Goal: Task Accomplishment & Management: Manage account settings

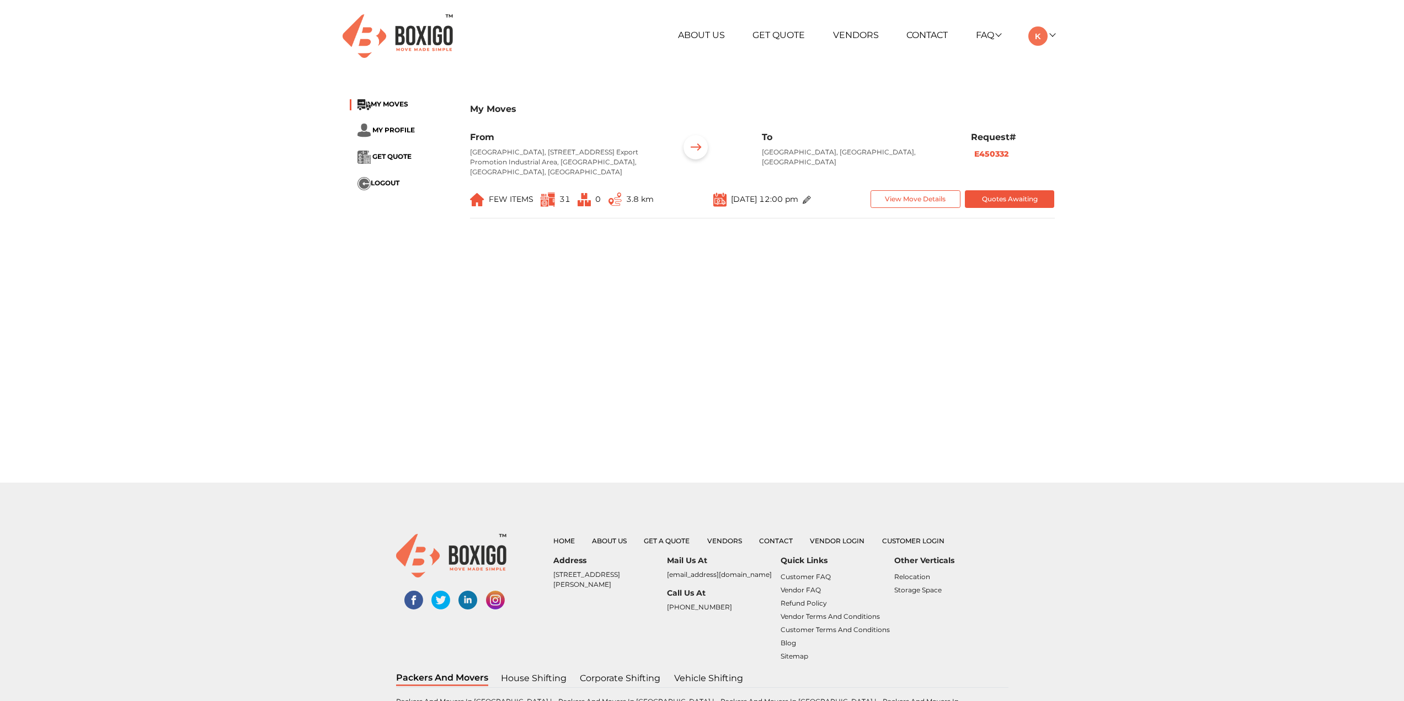
click at [967, 368] on main "My Moves MY MOVES MY PROFILE GET QUOTE LOGOUT My Moves From [GEOGRAPHIC_DATA], …" at bounding box center [702, 283] width 1404 height 397
click at [931, 197] on button "View Move Details" at bounding box center [915, 199] width 90 height 18
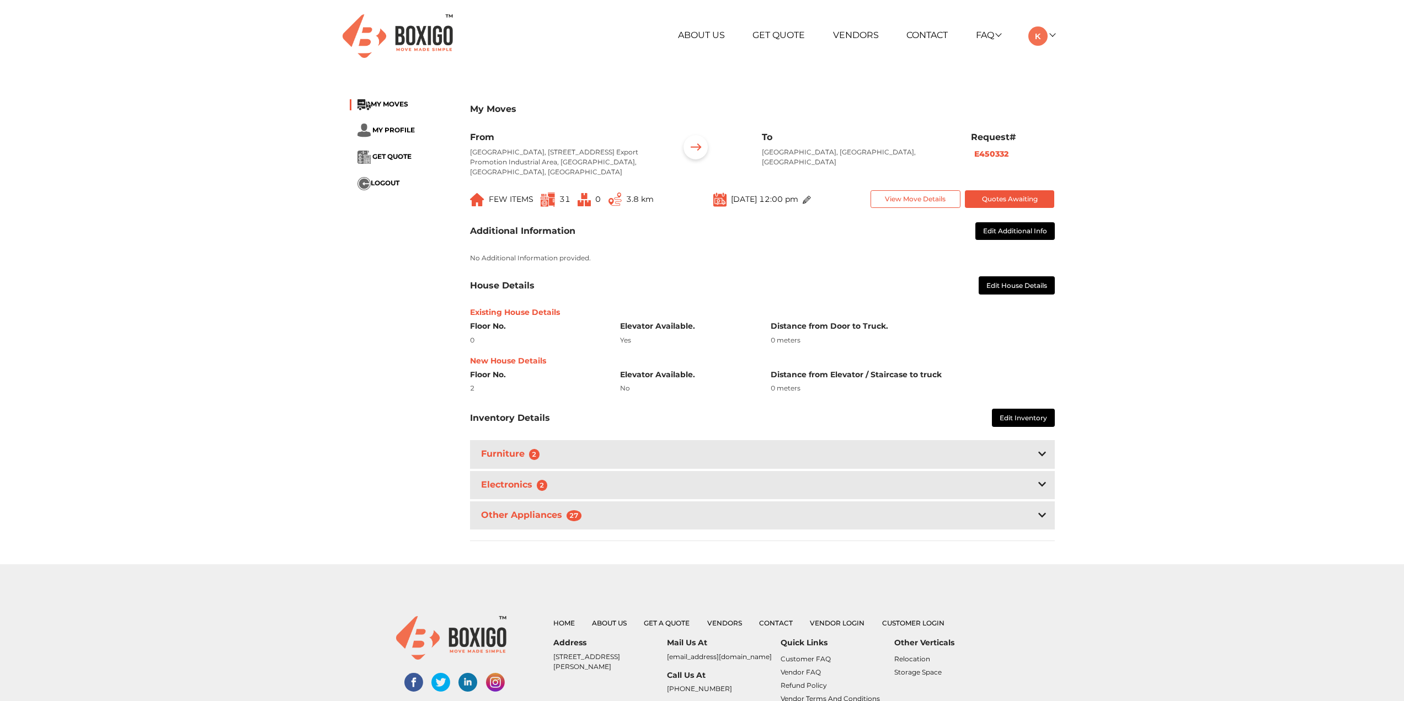
click at [649, 452] on div "Furniture 2" at bounding box center [762, 454] width 585 height 28
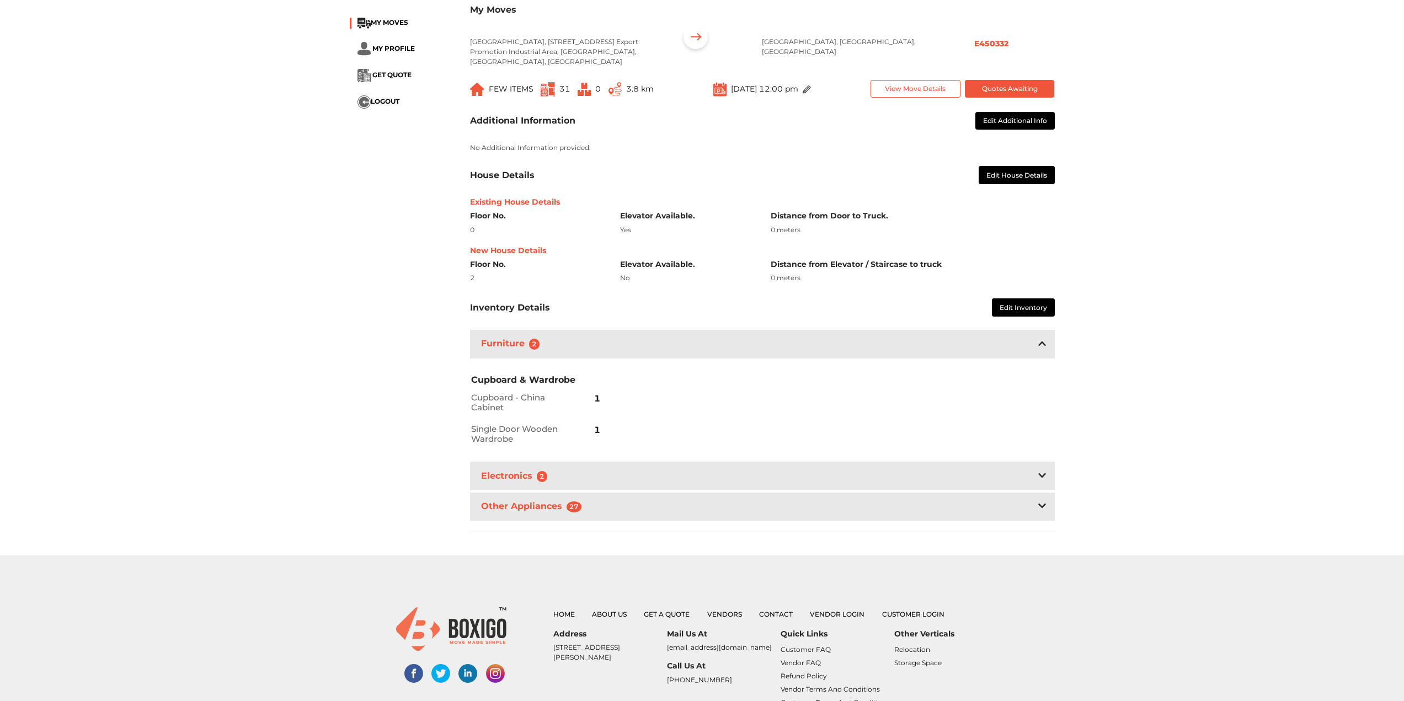
click at [583, 475] on div "Electronics 2" at bounding box center [762, 476] width 585 height 28
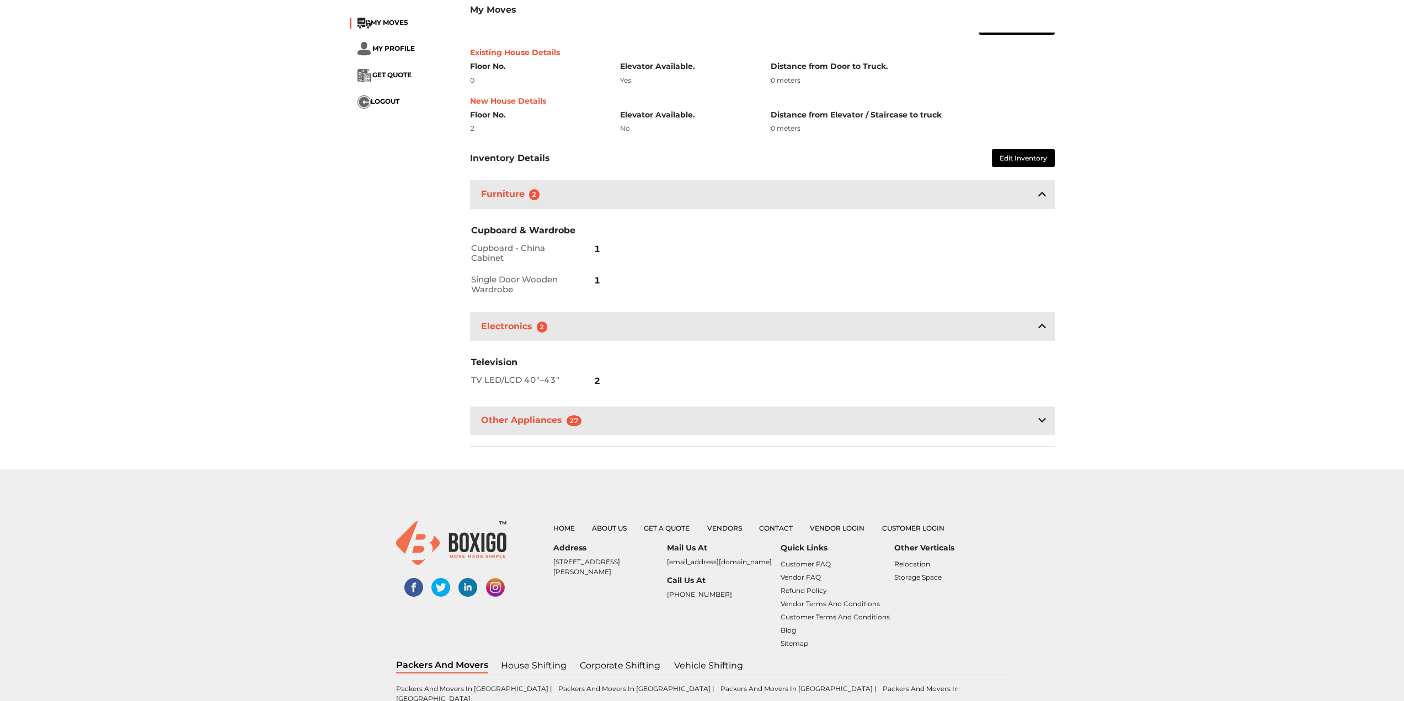
scroll to position [276, 0]
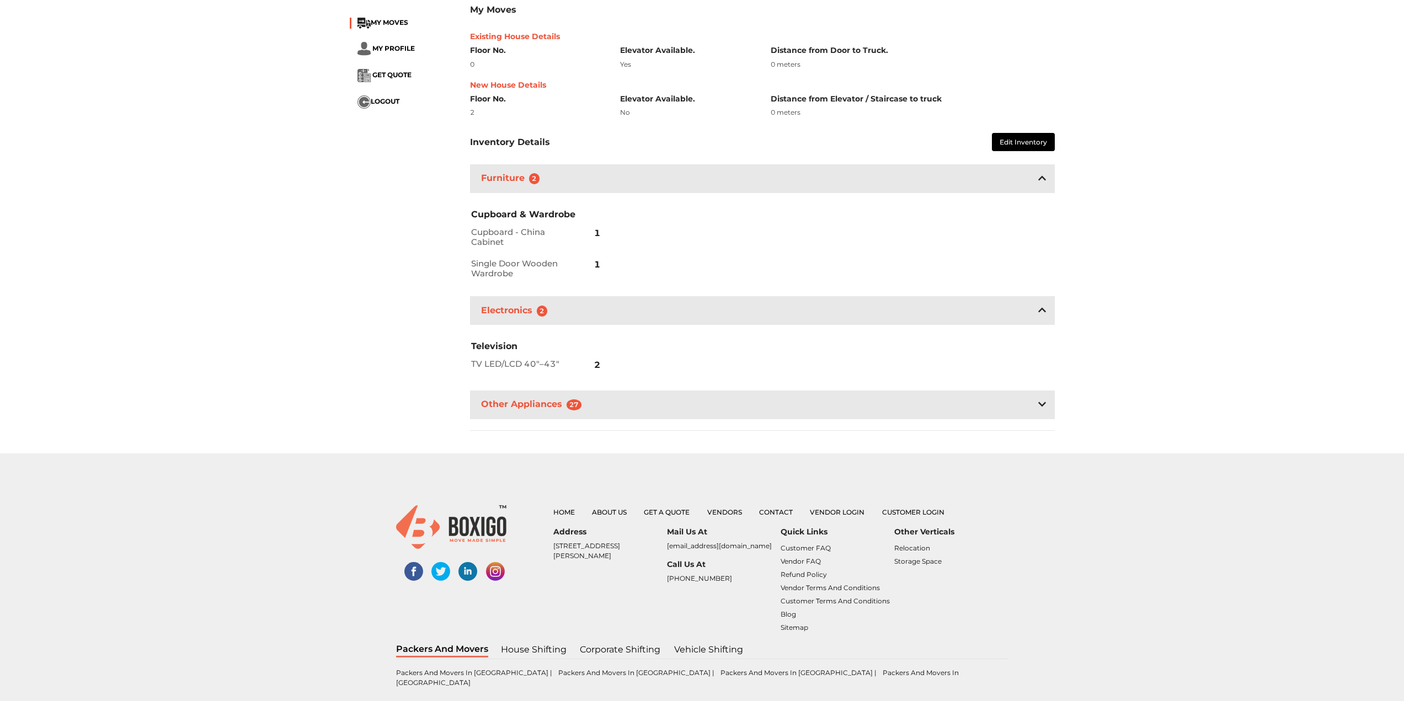
click at [608, 413] on div "Other Appliances 27" at bounding box center [762, 404] width 585 height 28
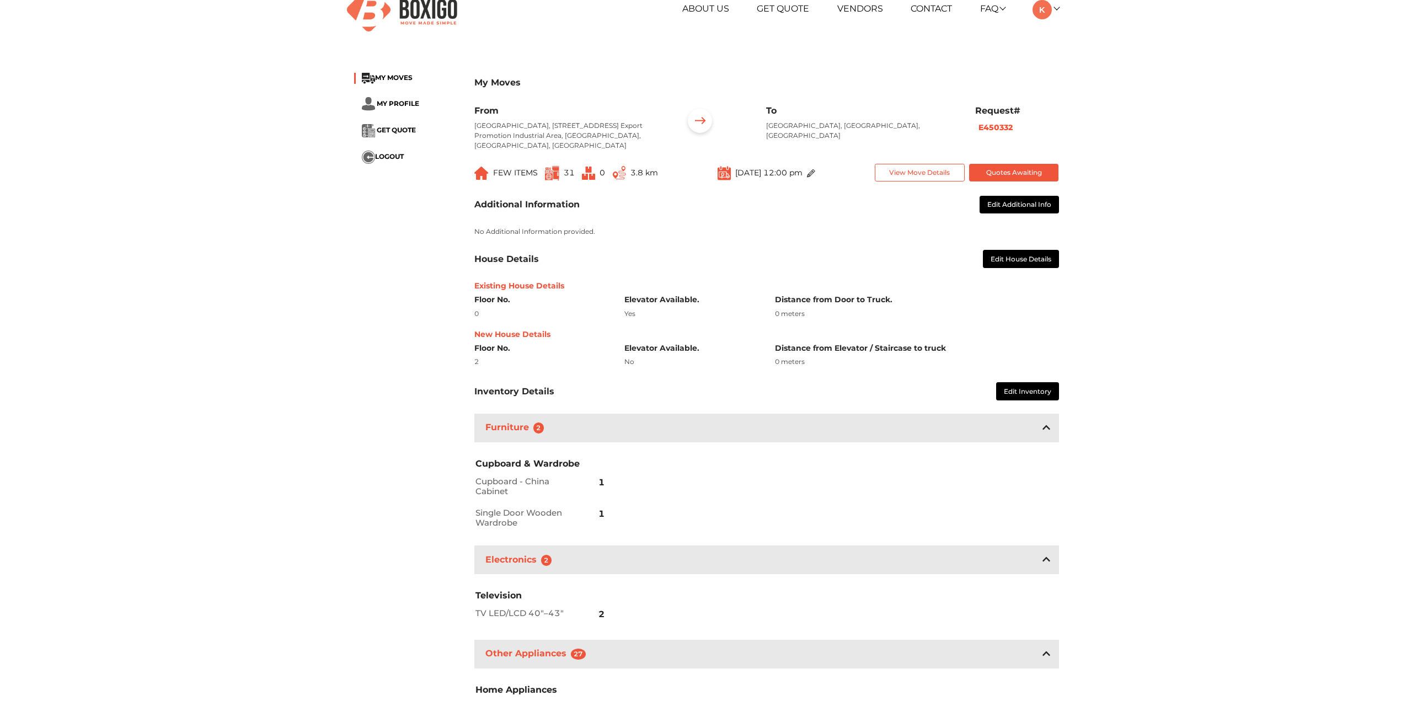
scroll to position [0, 0]
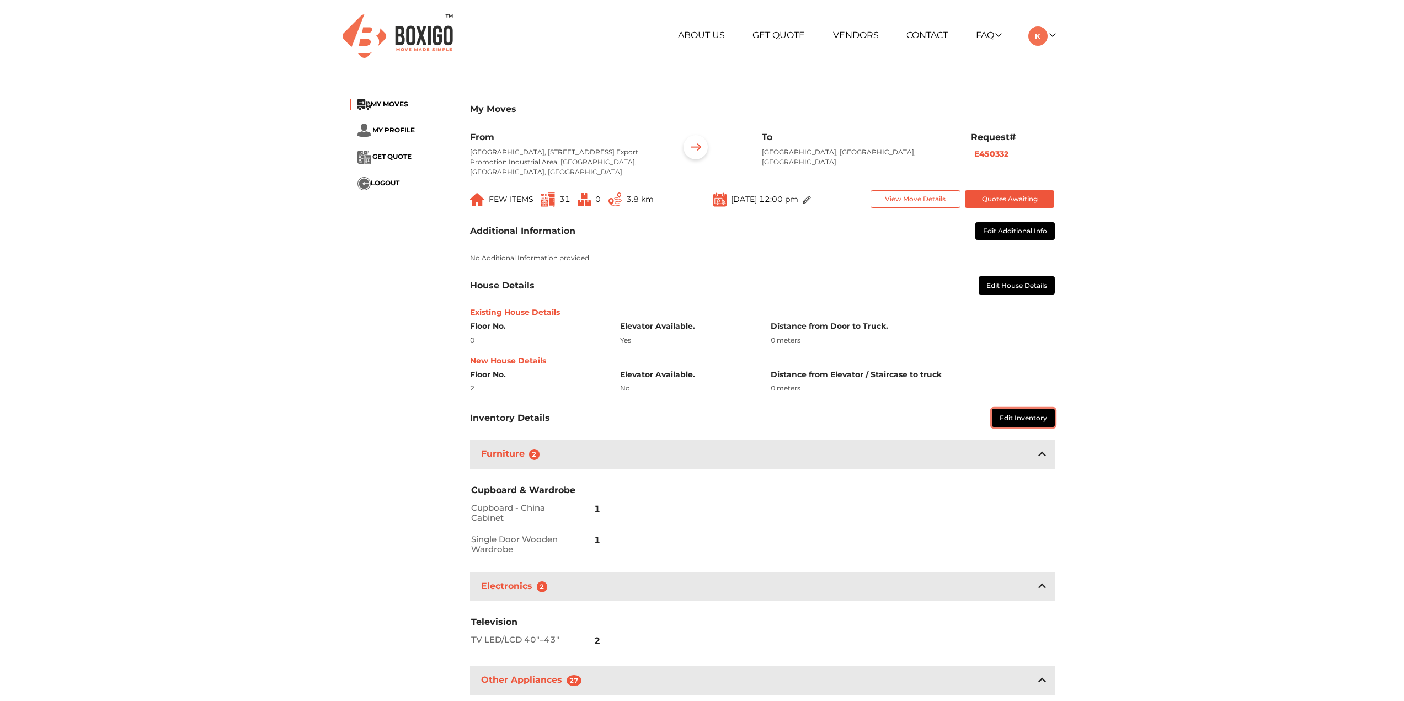
click at [1002, 419] on button "Edit Inventory" at bounding box center [1023, 418] width 63 height 18
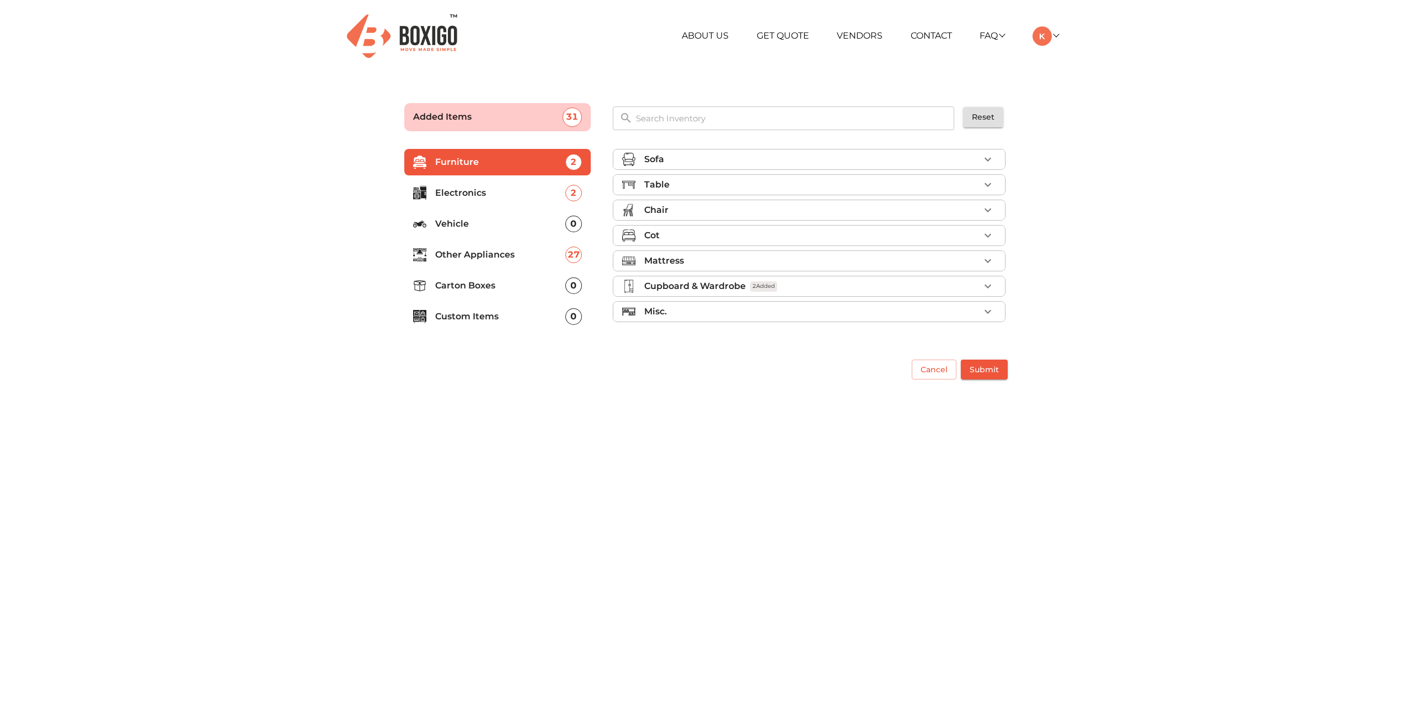
click at [478, 245] on li "Other Appliances 27" at bounding box center [497, 255] width 186 height 26
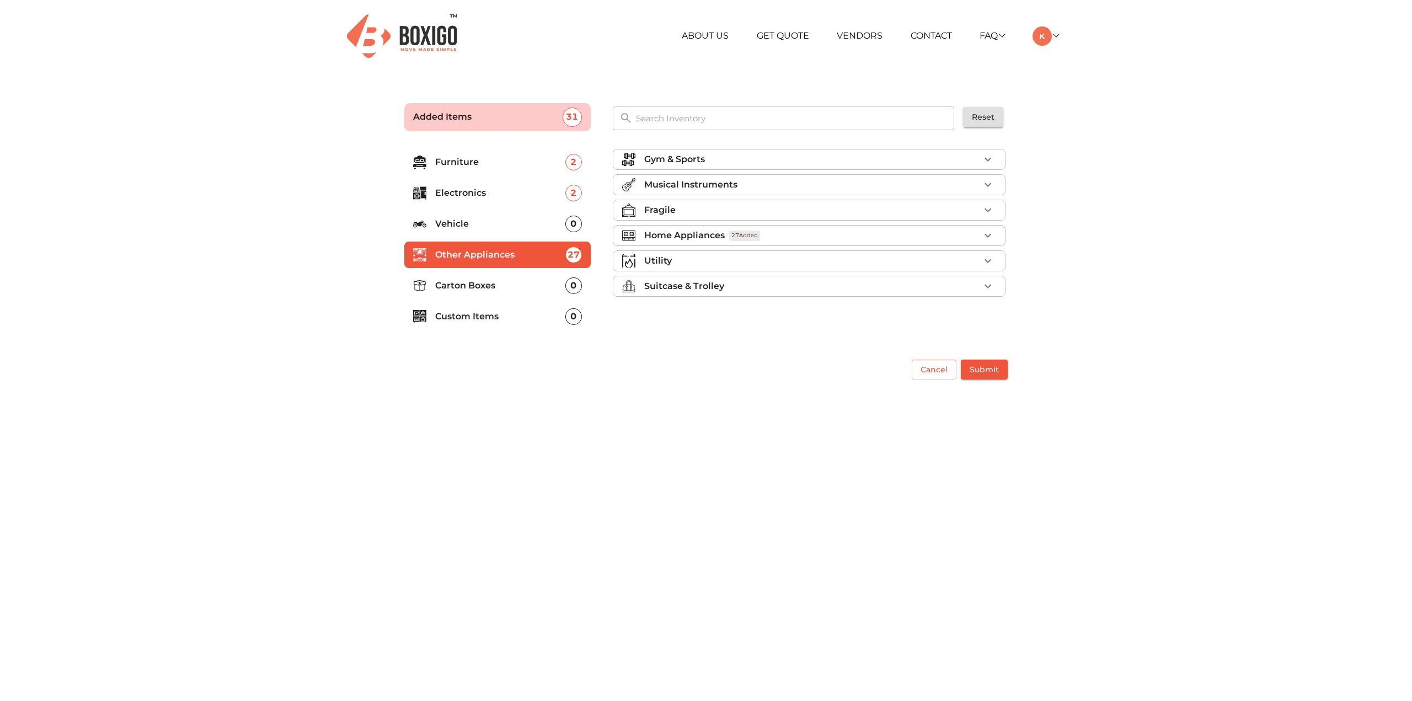
click at [515, 312] on p "Custom Items" at bounding box center [500, 316] width 130 height 13
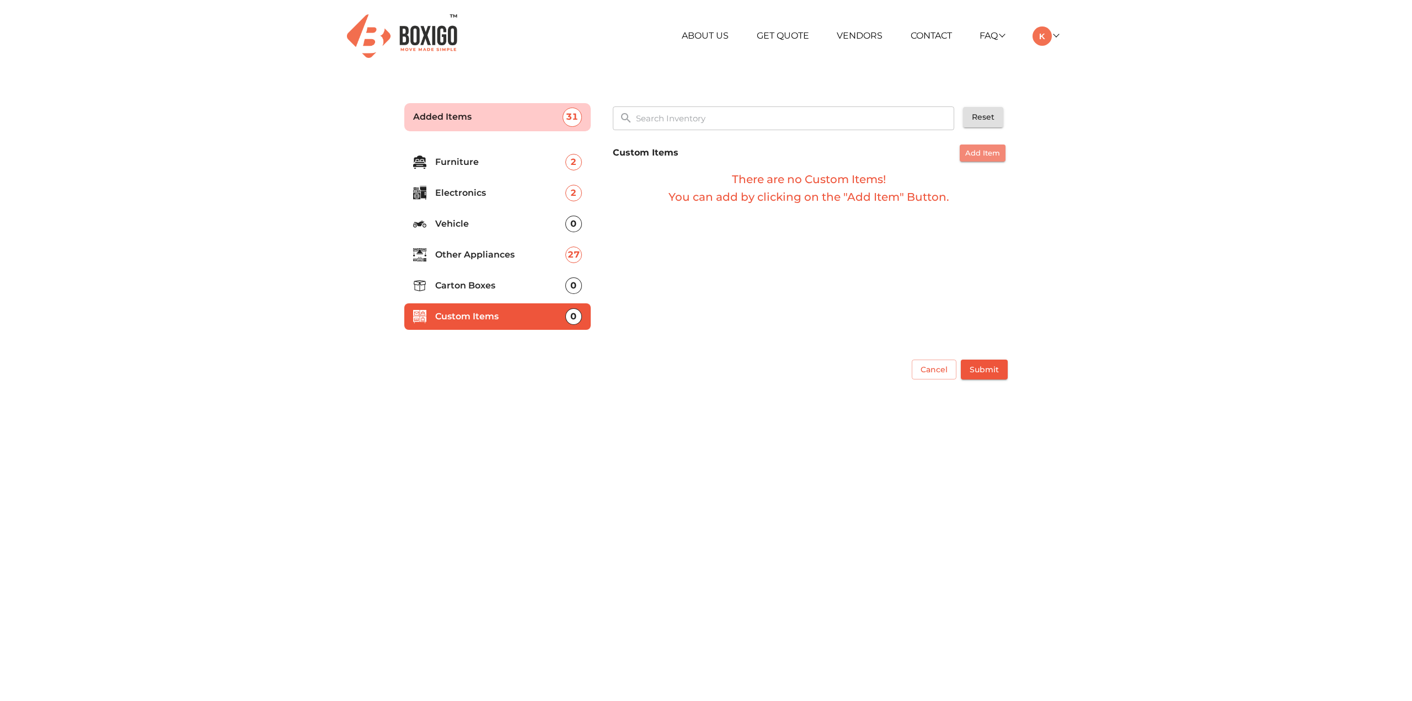
click at [979, 153] on span "Add Item" at bounding box center [982, 153] width 35 height 13
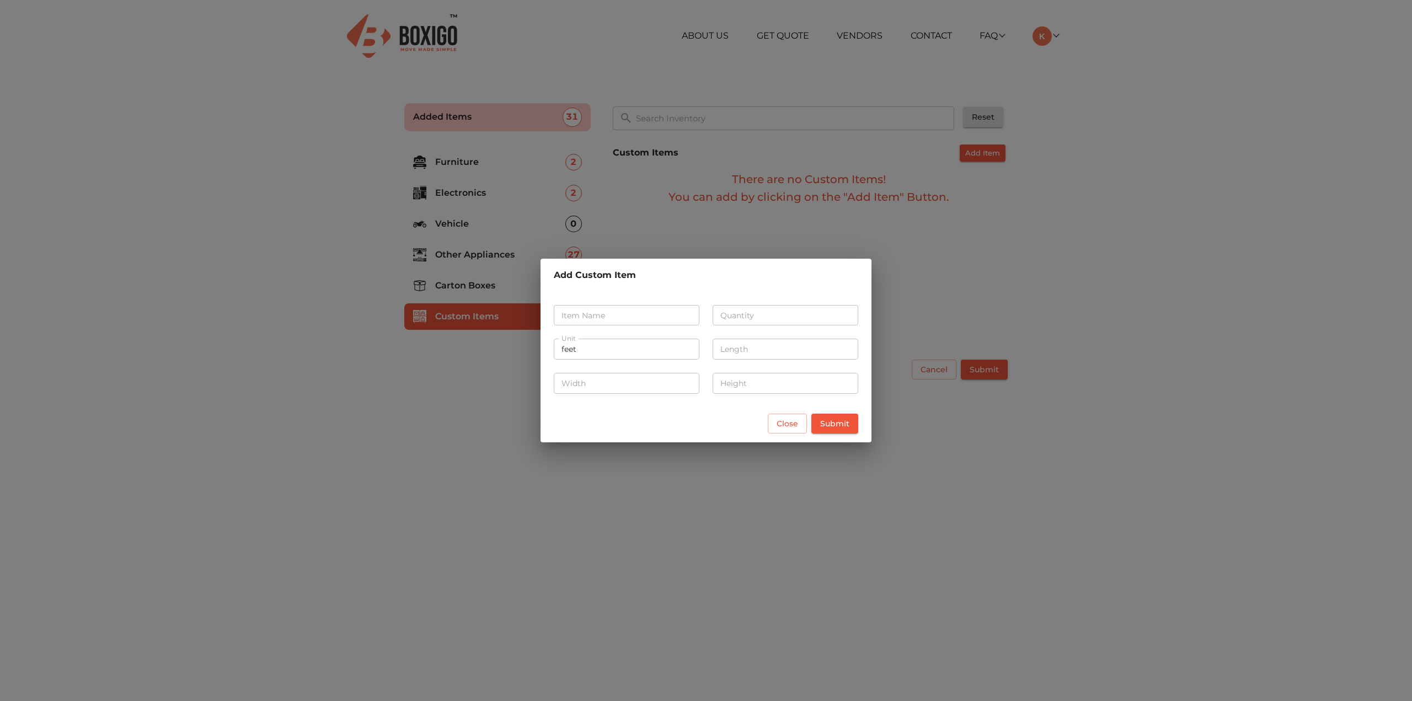
click at [623, 318] on input "text" at bounding box center [627, 315] width 146 height 21
type input "cardboard"
click at [755, 312] on input "number" at bounding box center [786, 315] width 146 height 21
type input "2"
click at [744, 354] on input "number" at bounding box center [786, 349] width 146 height 21
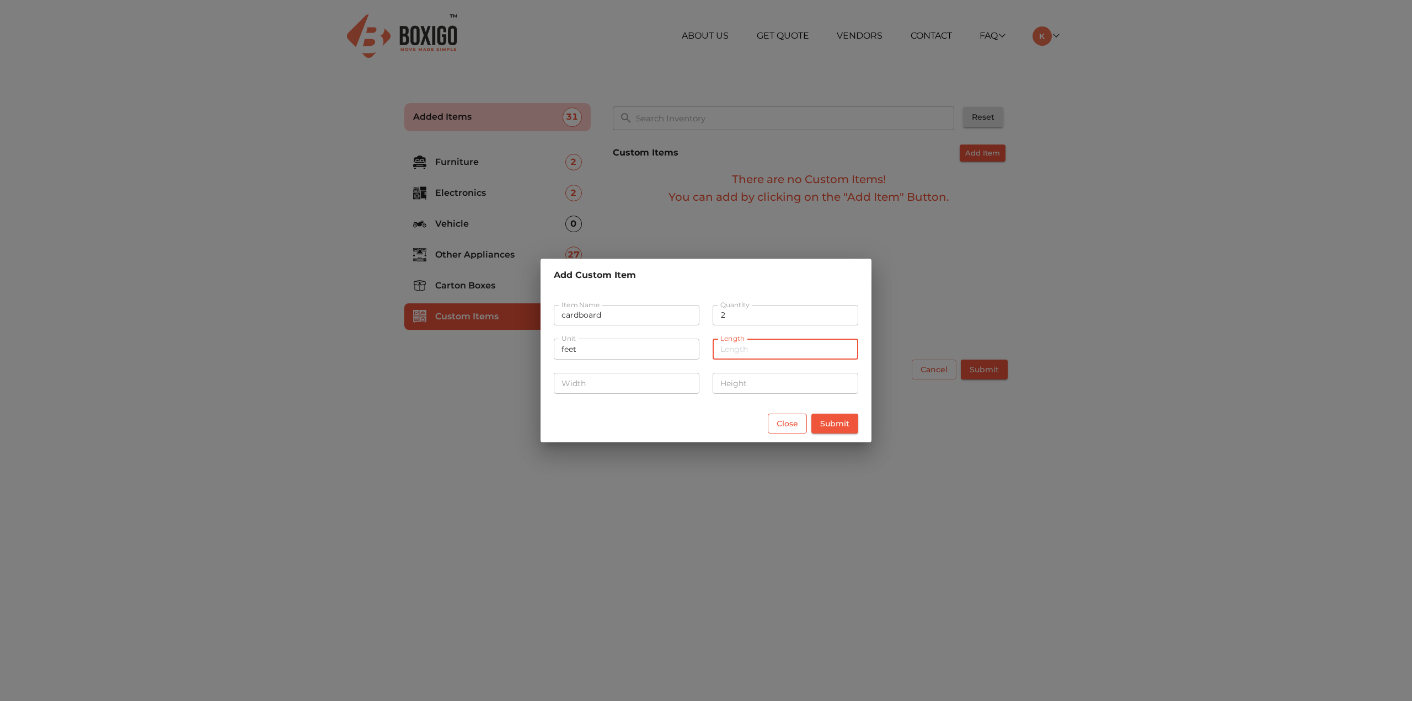
click at [792, 430] on span "Close" at bounding box center [787, 424] width 22 height 14
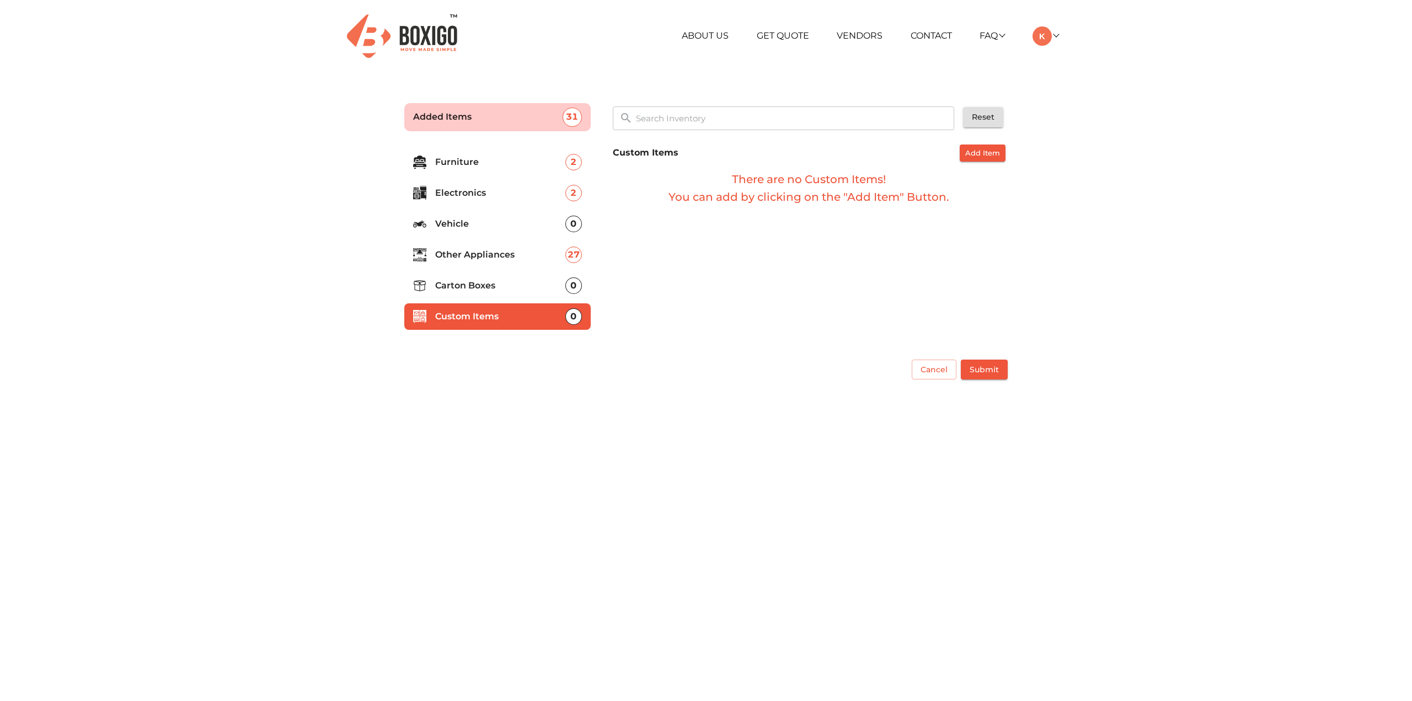
click at [519, 287] on p "Carton Boxes" at bounding box center [500, 285] width 130 height 13
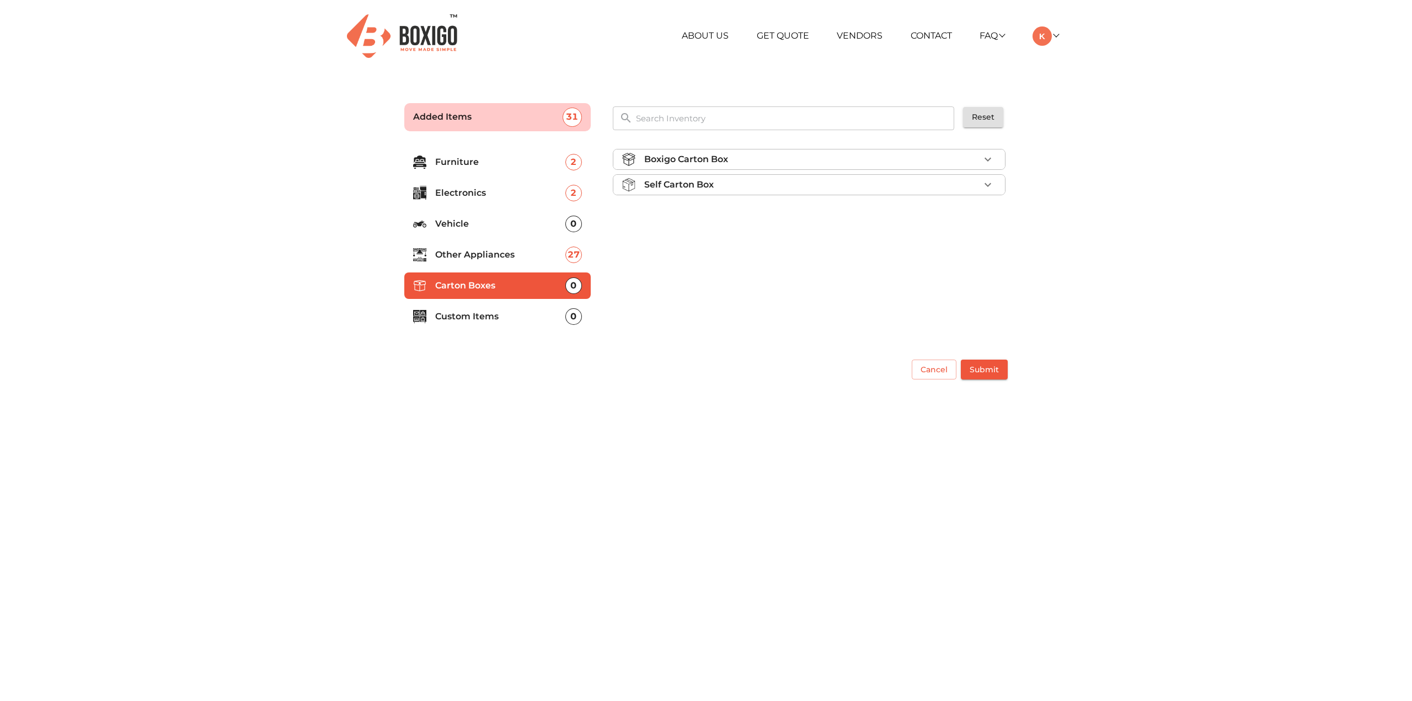
click at [734, 157] on div "Boxigo Carton Box" at bounding box center [811, 159] width 335 height 13
click at [976, 186] on span "Add" at bounding box center [978, 185] width 24 height 13
click at [842, 216] on div "Self Carton Box" at bounding box center [811, 216] width 335 height 13
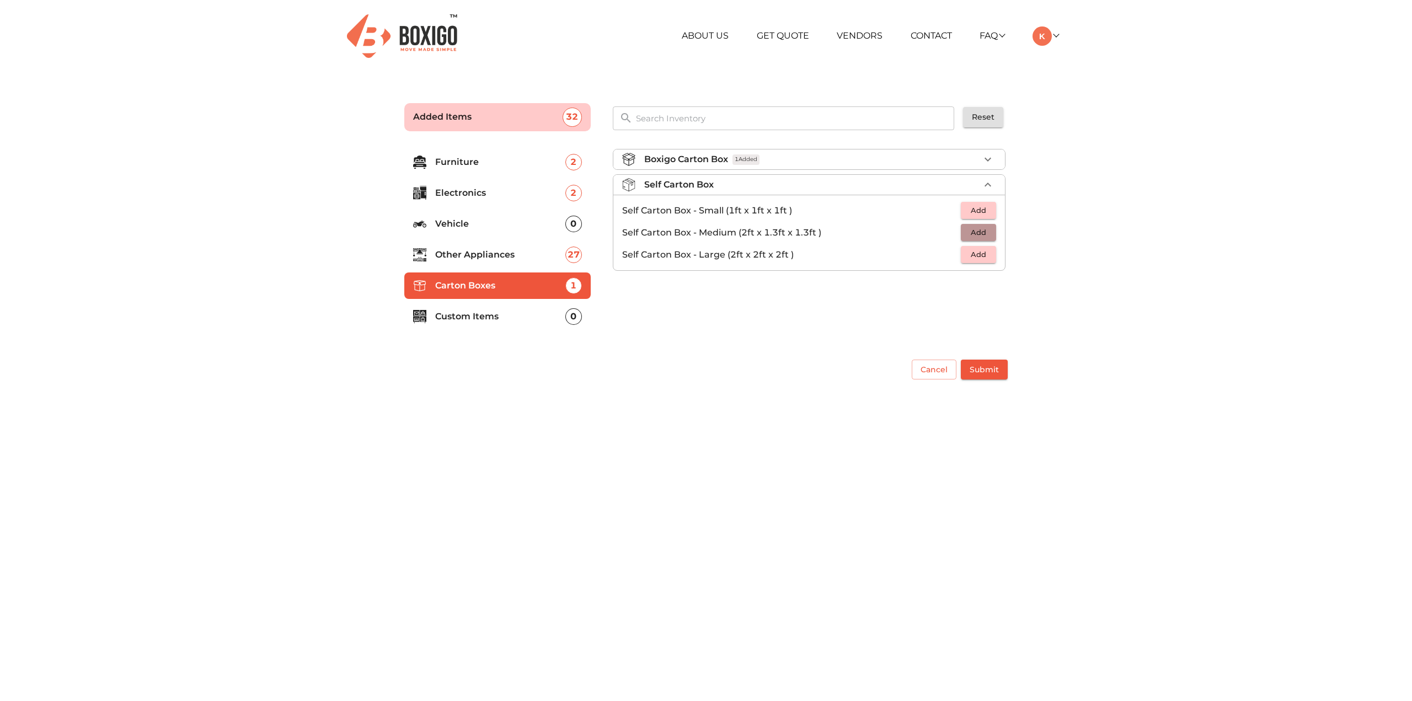
click at [984, 237] on span "Add" at bounding box center [978, 232] width 24 height 13
click at [986, 235] on icon "button" at bounding box center [987, 232] width 13 height 13
click at [978, 255] on span "Add" at bounding box center [978, 254] width 24 height 13
click at [982, 211] on span "Add" at bounding box center [978, 210] width 24 height 13
click at [989, 184] on icon "button" at bounding box center [987, 185] width 7 height 4
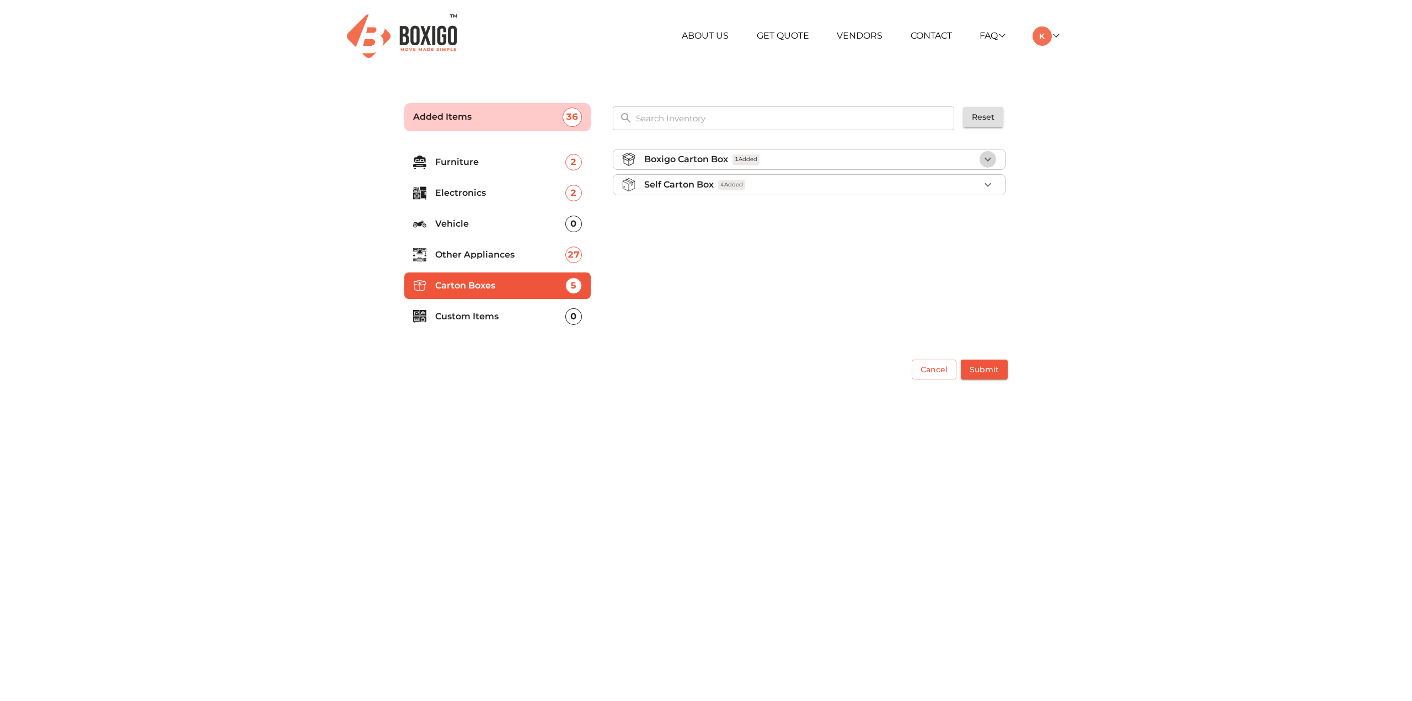
click at [982, 158] on icon "button" at bounding box center [987, 159] width 13 height 13
click at [980, 213] on button "button" at bounding box center [987, 216] width 17 height 17
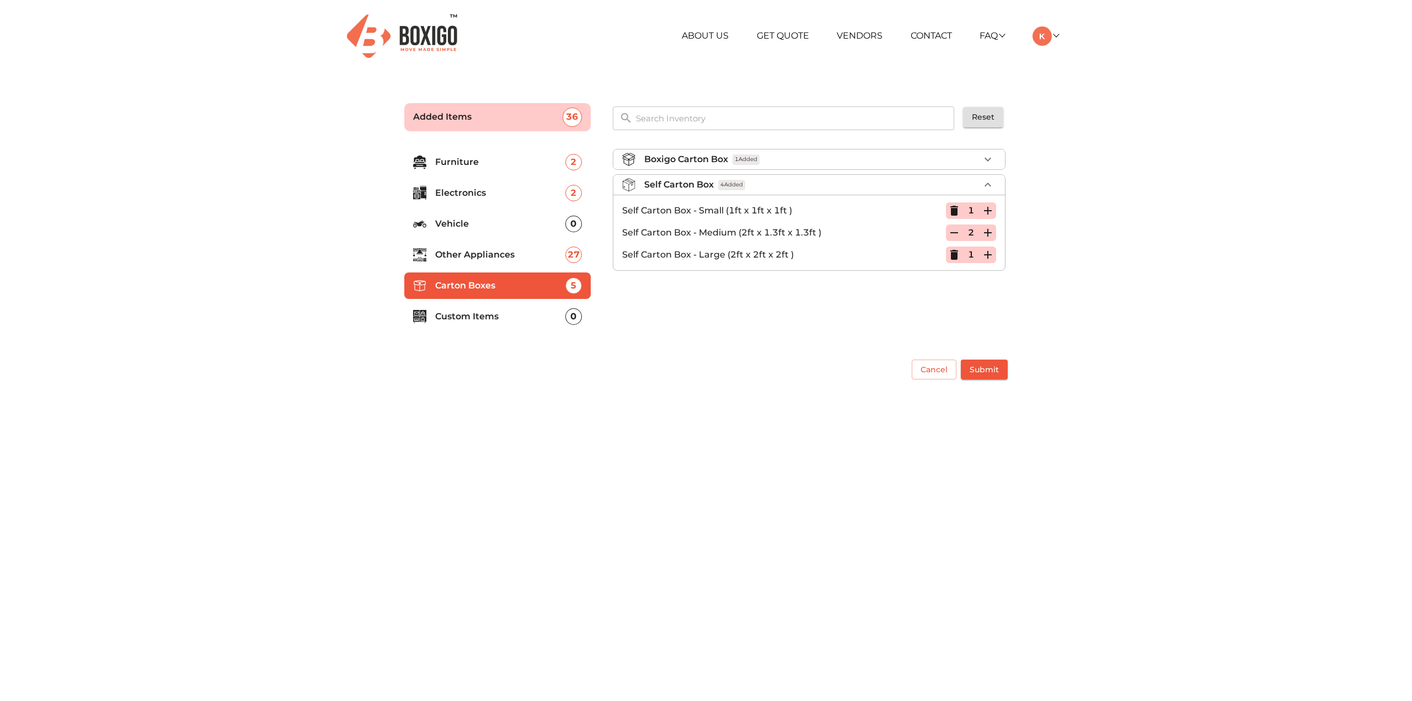
click at [956, 232] on icon "button" at bounding box center [953, 232] width 13 height 13
click at [935, 283] on div "Boxigo Carton Box 1 Added Self Carton Box 3 Added Self Carton Box - Small (1ft …" at bounding box center [810, 212] width 404 height 144
click at [991, 182] on icon "button" at bounding box center [987, 184] width 13 height 13
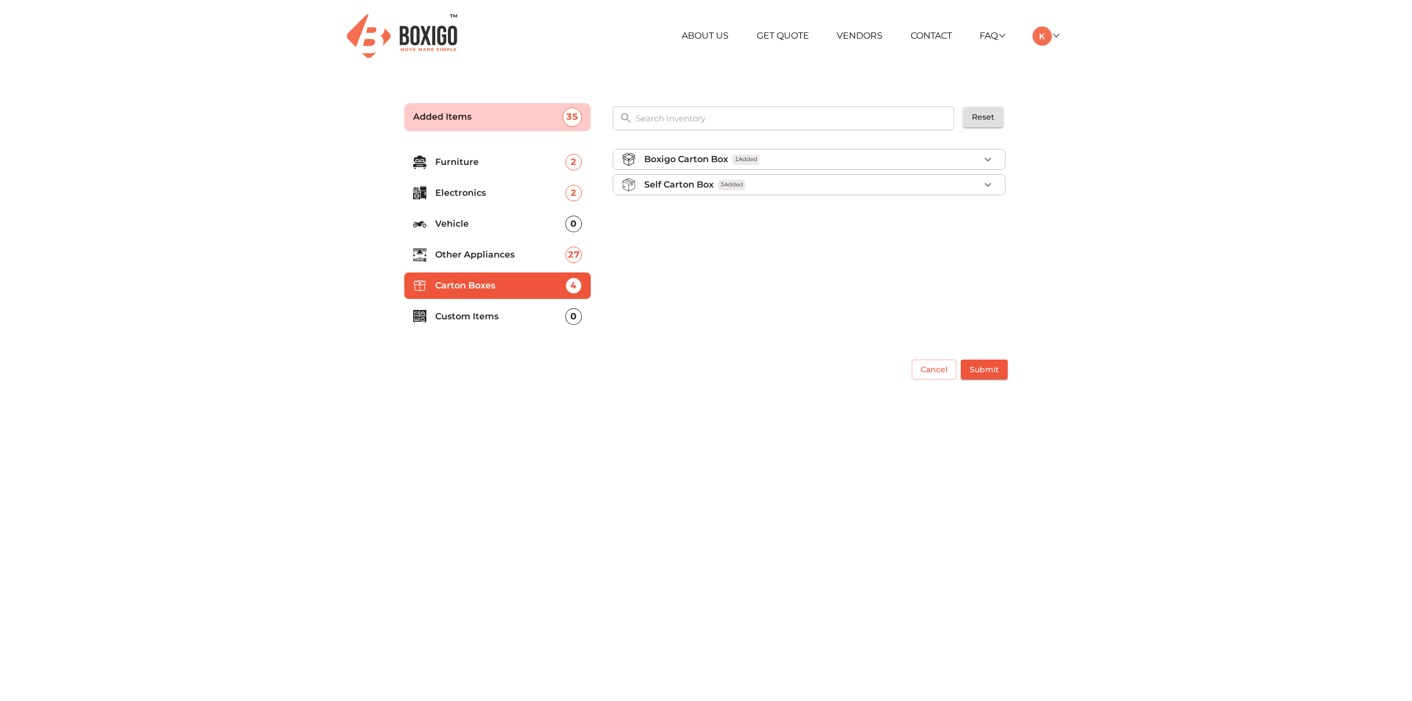
click at [516, 253] on p "Other Appliances" at bounding box center [500, 254] width 130 height 13
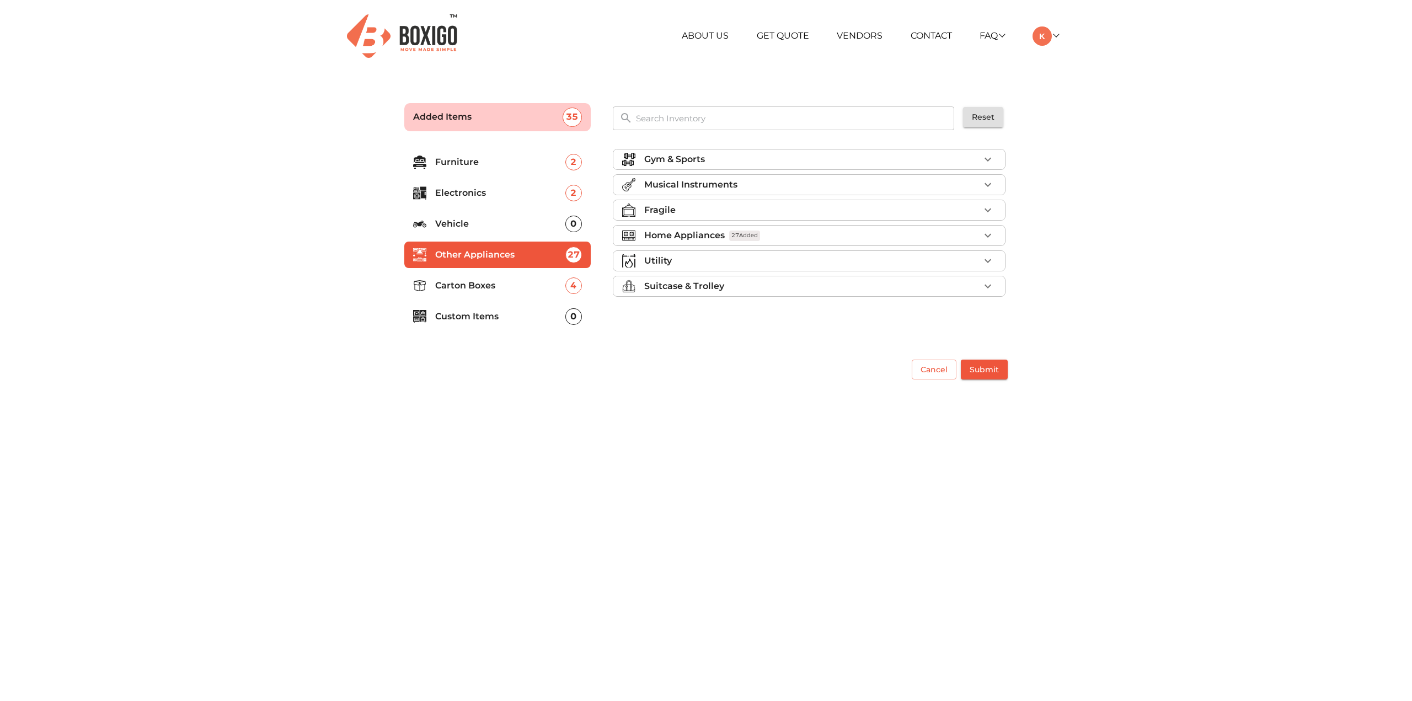
click at [473, 315] on p "Custom Items" at bounding box center [500, 316] width 130 height 13
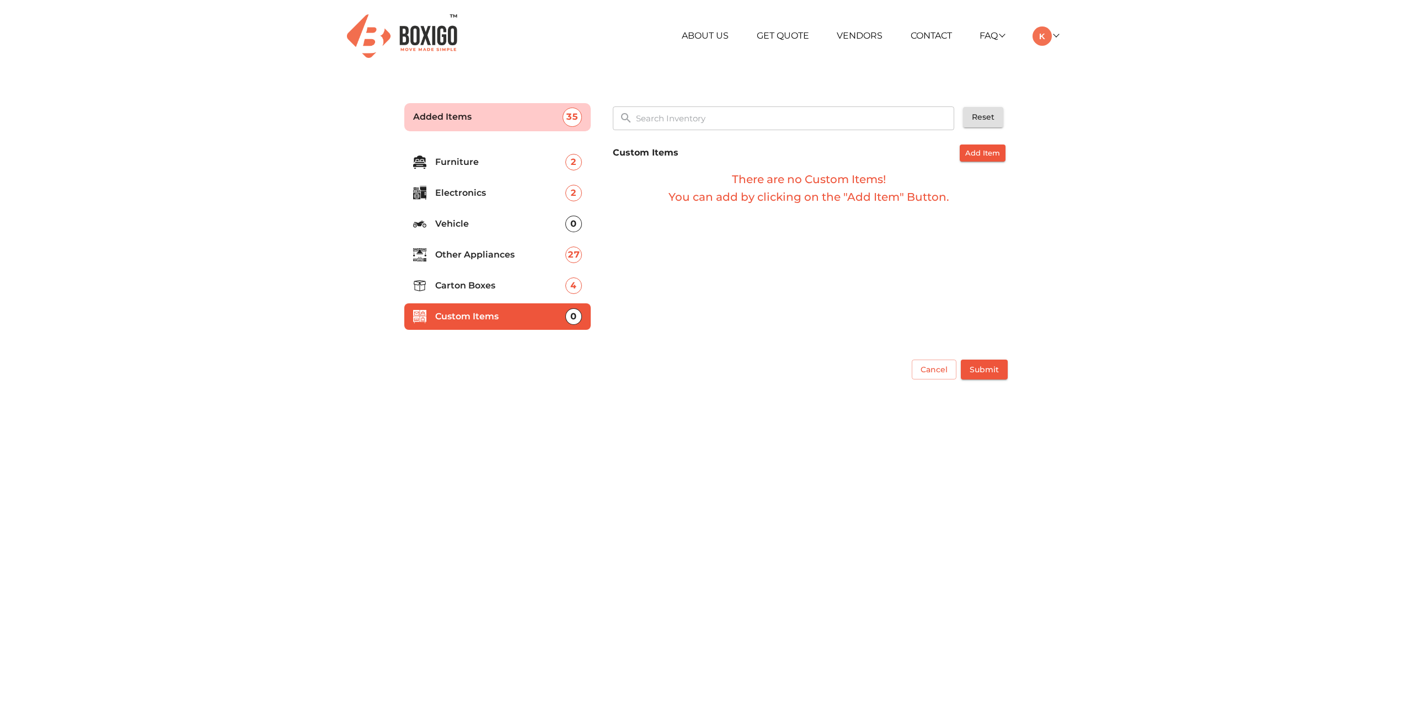
click at [484, 189] on p "Electronics" at bounding box center [500, 192] width 130 height 13
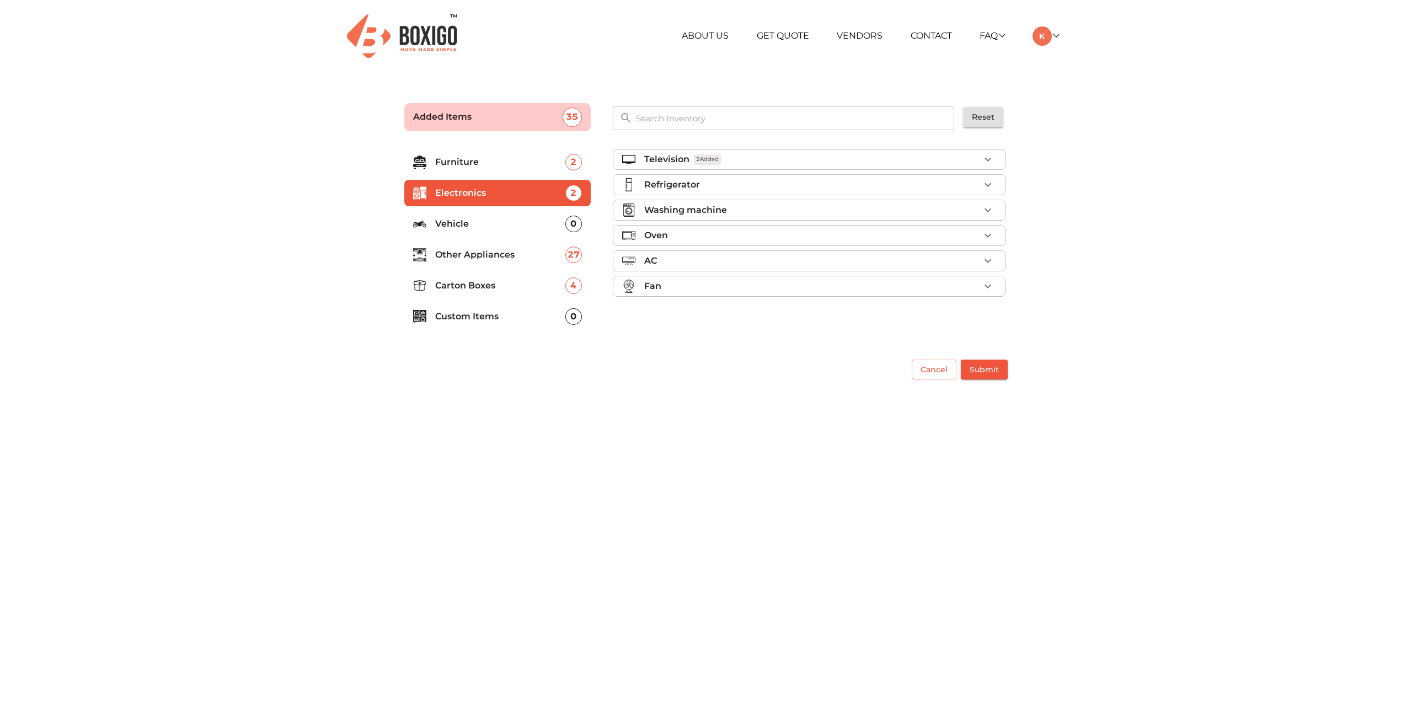
click at [502, 250] on p "Other Appliances" at bounding box center [500, 254] width 130 height 13
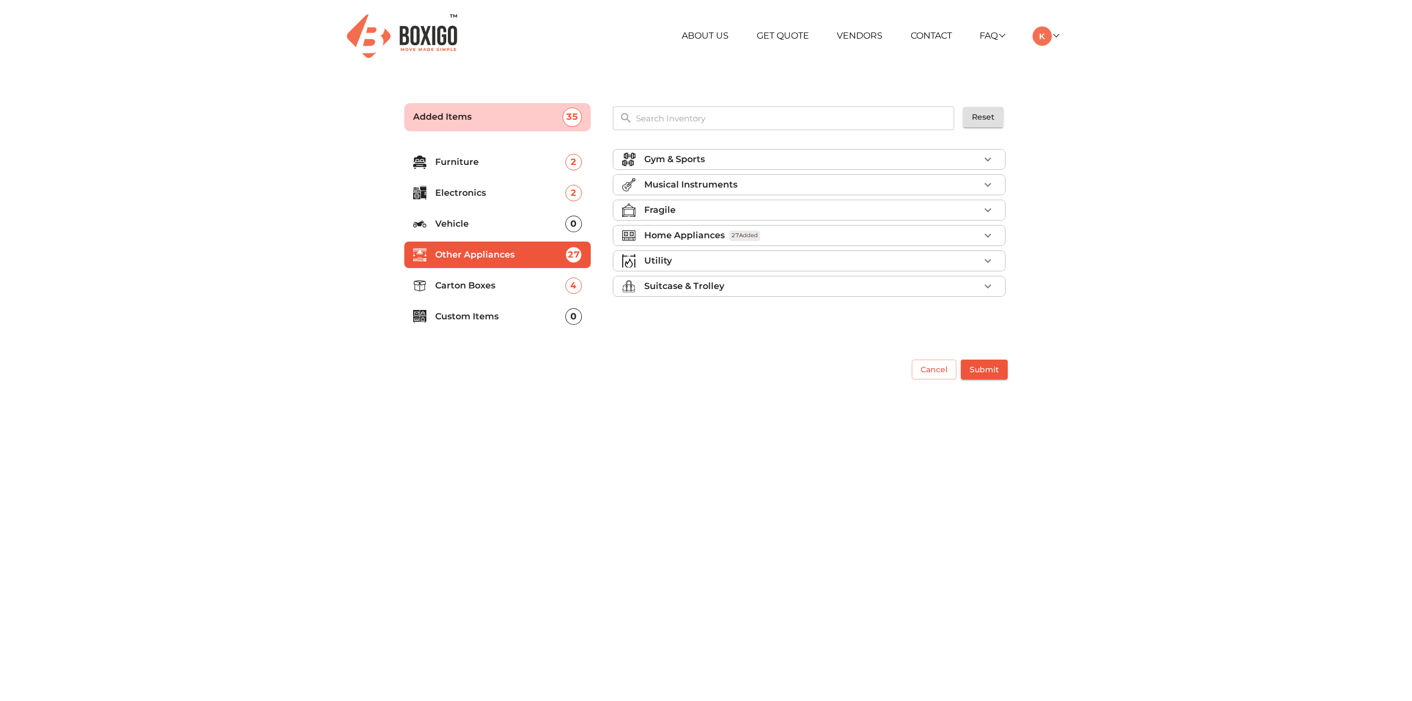
click at [701, 237] on p "Home Appliances" at bounding box center [684, 235] width 81 height 13
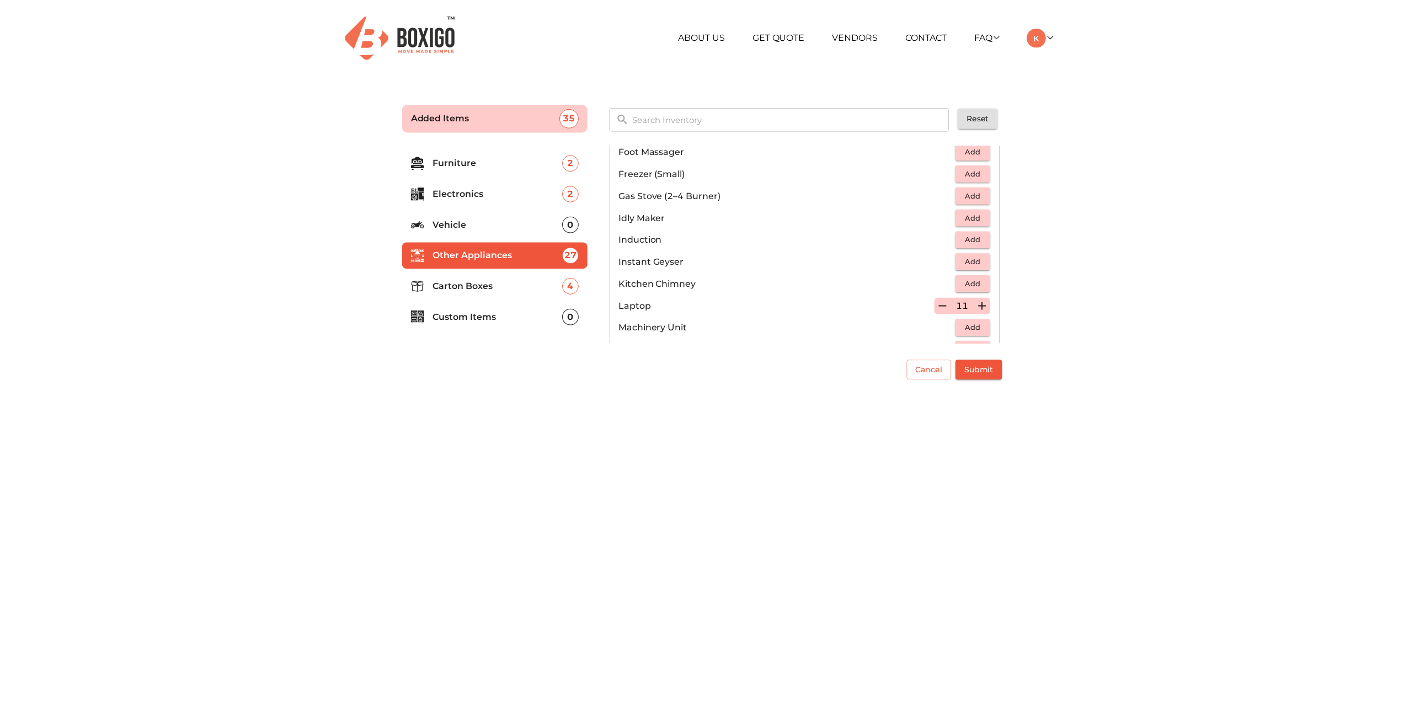
scroll to position [551, 0]
click at [981, 278] on icon "button" at bounding box center [987, 283] width 13 height 13
click at [973, 367] on span "Submit" at bounding box center [983, 370] width 29 height 14
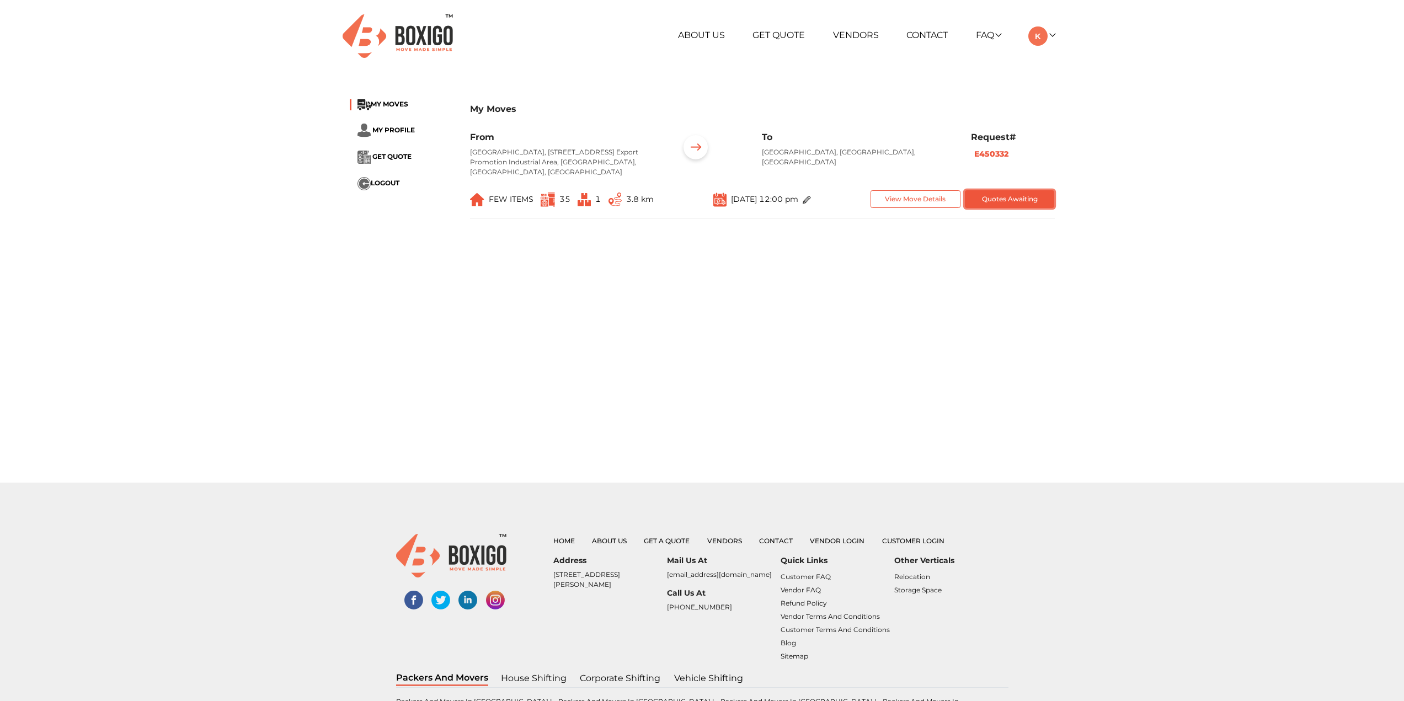
click at [1022, 201] on button "Quotes Awaiting" at bounding box center [1010, 199] width 90 height 18
click at [1054, 29] on div "About Us Get Quote Vendors Contact FAQ Customer FAQ Vendor FAQ My Moves My Prof…" at bounding box center [822, 35] width 481 height 19
click at [1054, 30] on div "About Us Get Quote Vendors Contact FAQ Customer FAQ Vendor FAQ My Moves My Prof…" at bounding box center [822, 35] width 481 height 19
click at [1054, 35] on div "About Us Get Quote Vendors Contact FAQ Customer FAQ Vendor FAQ My Moves My Prof…" at bounding box center [822, 35] width 481 height 19
click at [1054, 35] on link at bounding box center [1041, 35] width 26 height 10
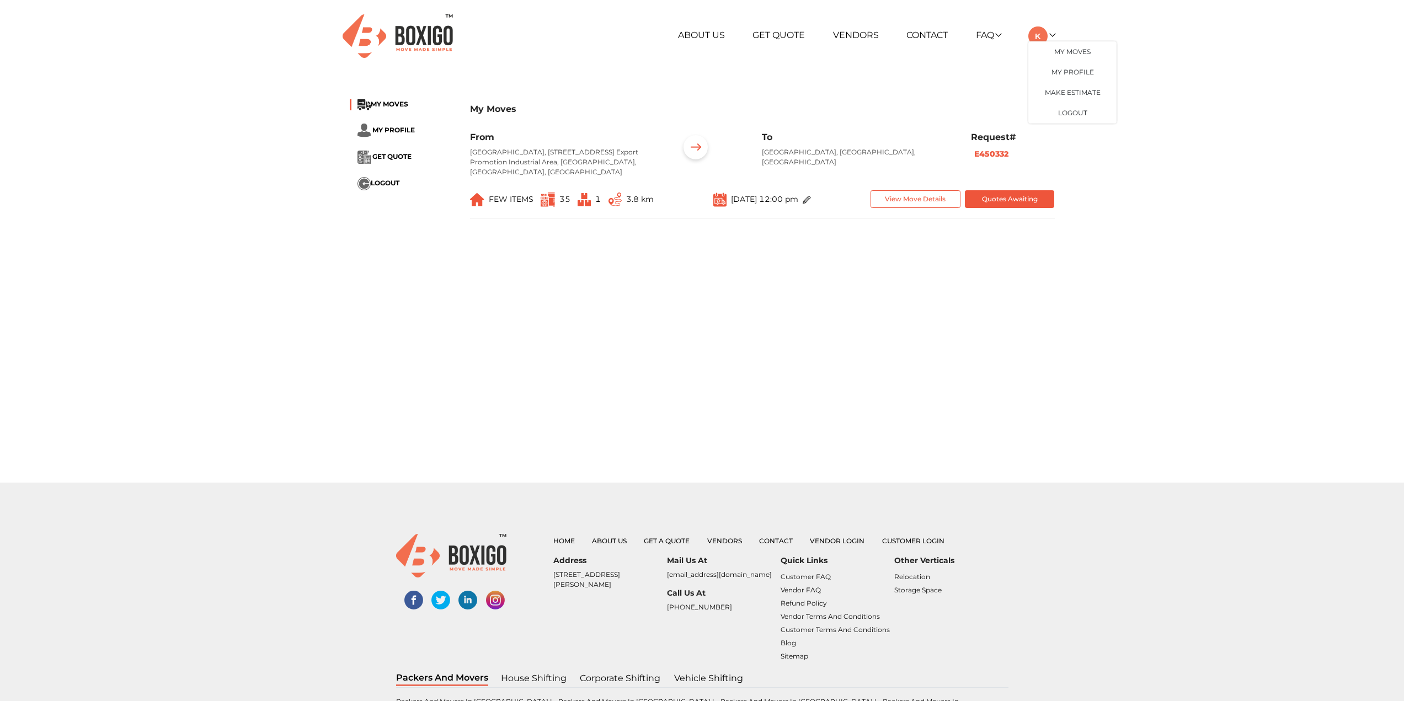
click at [1014, 51] on div "About Us Get Quote Vendors Contact FAQ Customer FAQ Vendor FAQ My Moves My Prof…" at bounding box center [701, 36] width 721 height 72
click at [888, 194] on button "View Move Details" at bounding box center [915, 199] width 90 height 18
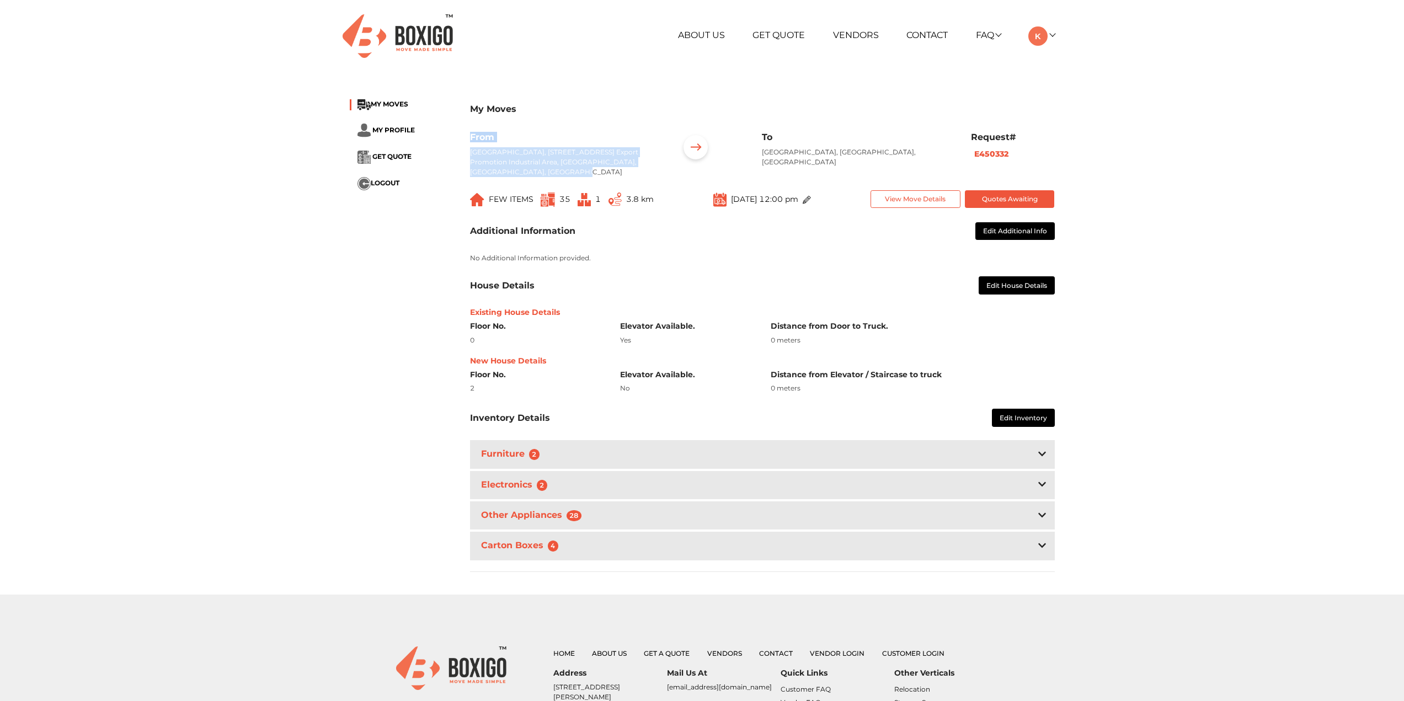
drag, startPoint x: 507, startPoint y: 175, endPoint x: 470, endPoint y: 142, distance: 48.8
click at [470, 142] on div "From [GEOGRAPHIC_DATA], [STREET_ADDRESS] Export Promotion Industrial Area, [GEO…" at bounding box center [566, 158] width 208 height 53
copy div "From [GEOGRAPHIC_DATA], [STREET_ADDRESS] Export Promotion Industrial Area, [GEO…"
